Goal: Information Seeking & Learning: Learn about a topic

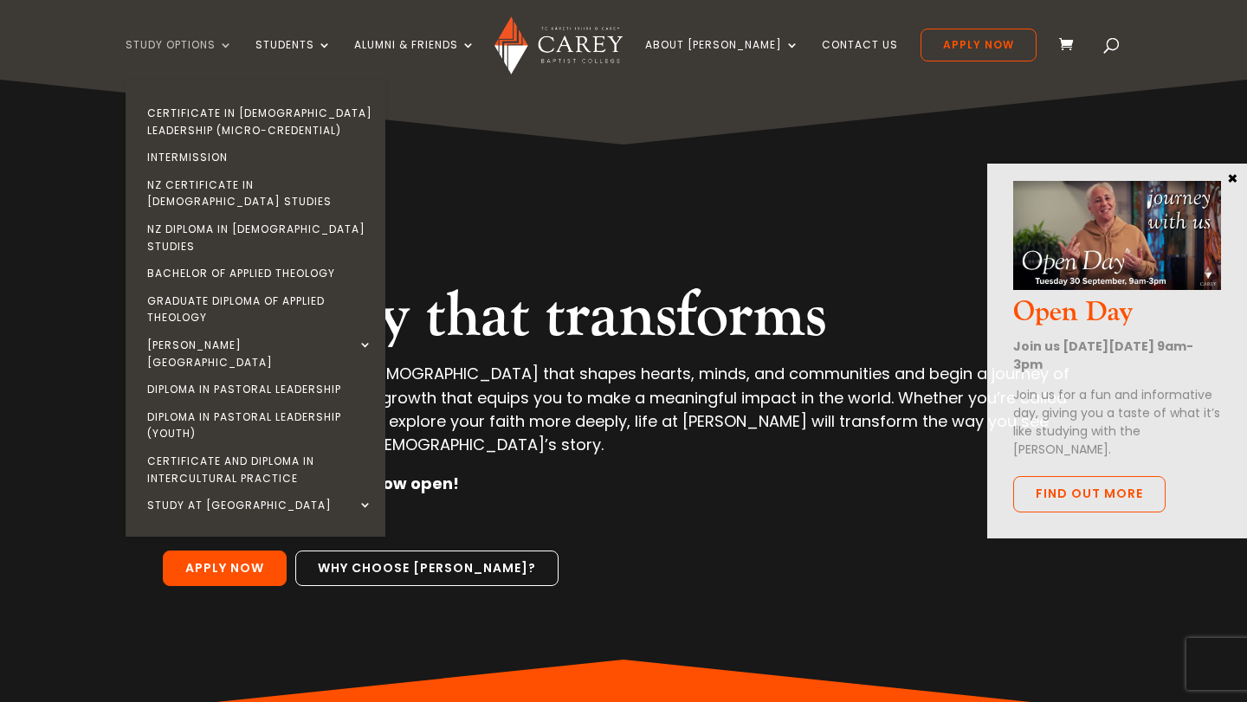
click at [233, 43] on link "Study Options" at bounding box center [179, 59] width 107 height 41
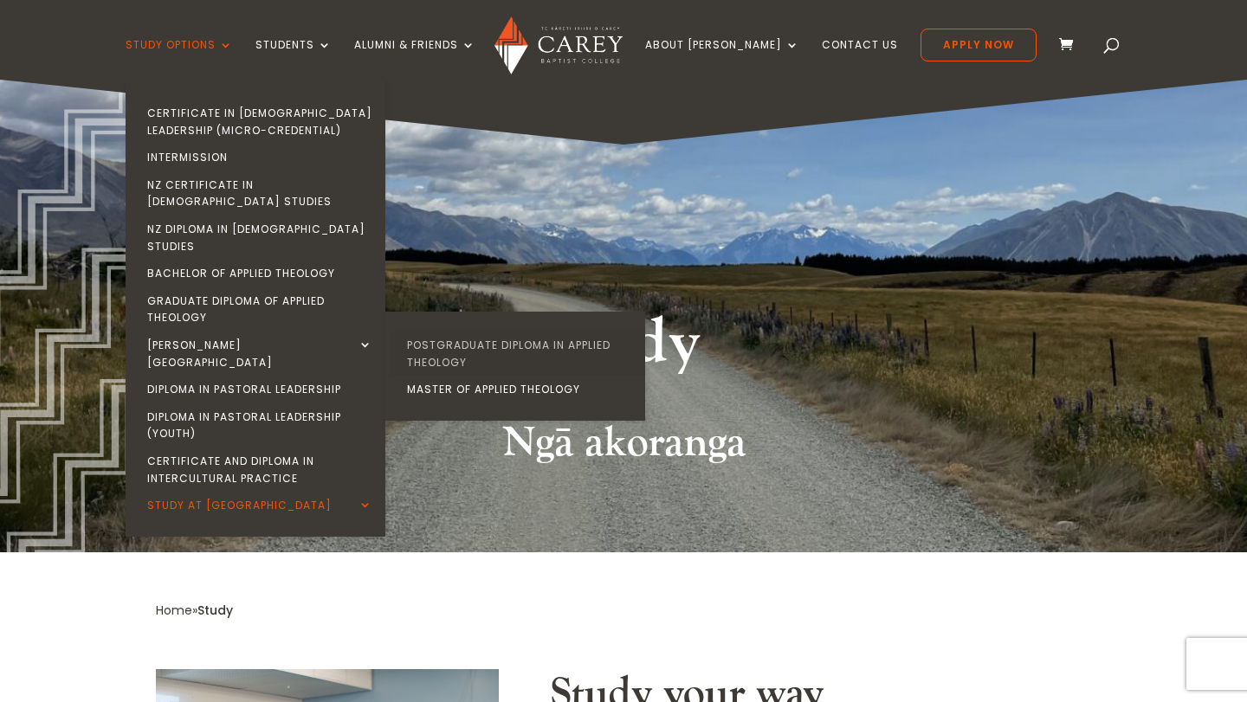
click at [478, 332] on link "Postgraduate Diploma in Applied Theology" at bounding box center [520, 354] width 260 height 44
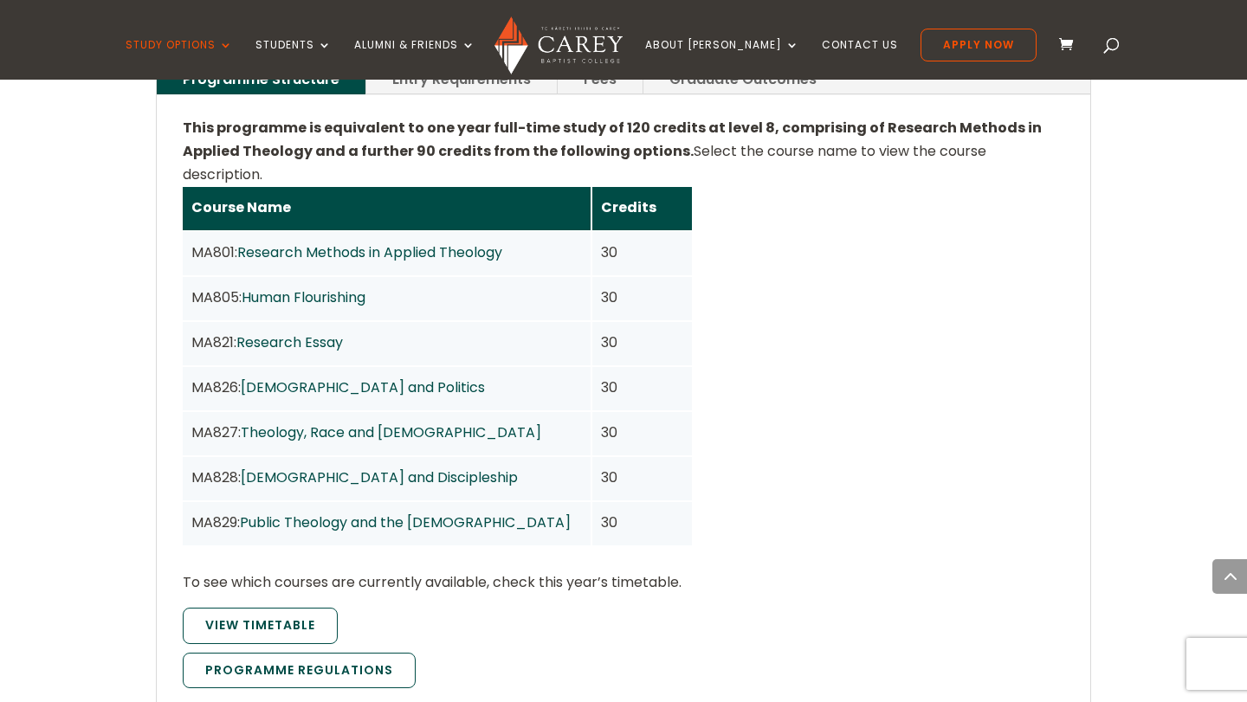
scroll to position [1342, 0]
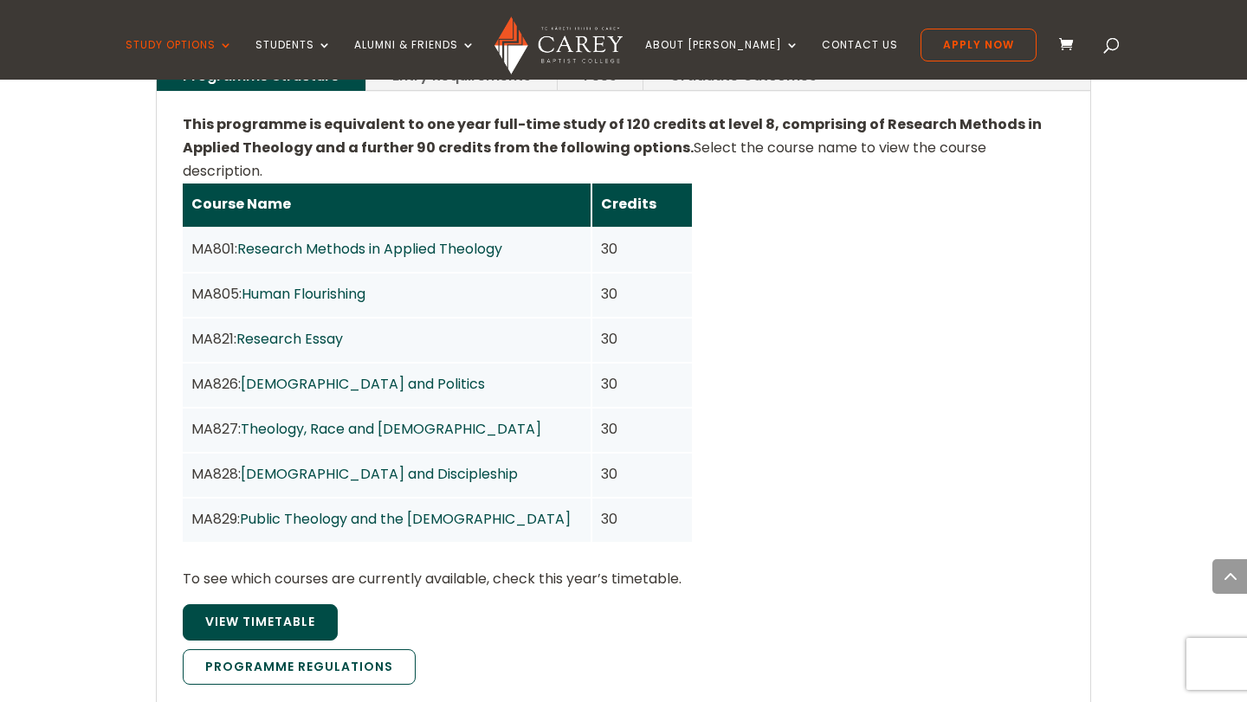
click at [298, 604] on link "View Timetable" at bounding box center [260, 622] width 155 height 36
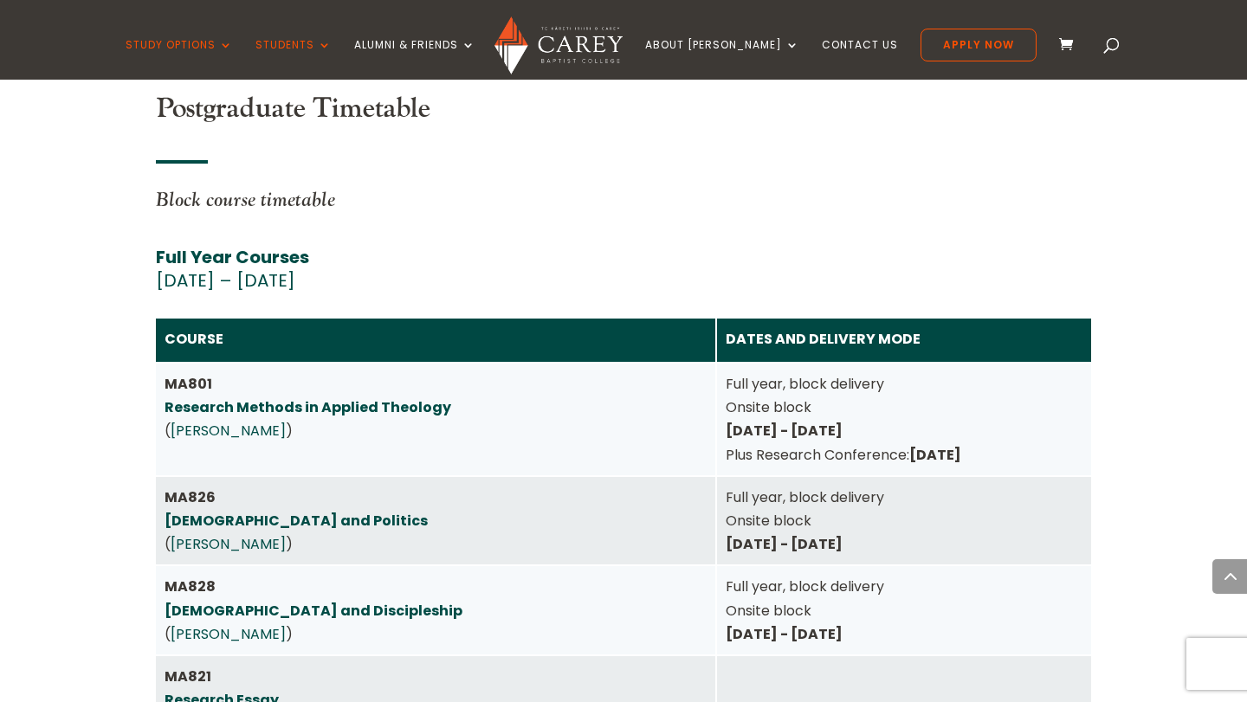
scroll to position [2926, 0]
